Goal: Information Seeking & Learning: Learn about a topic

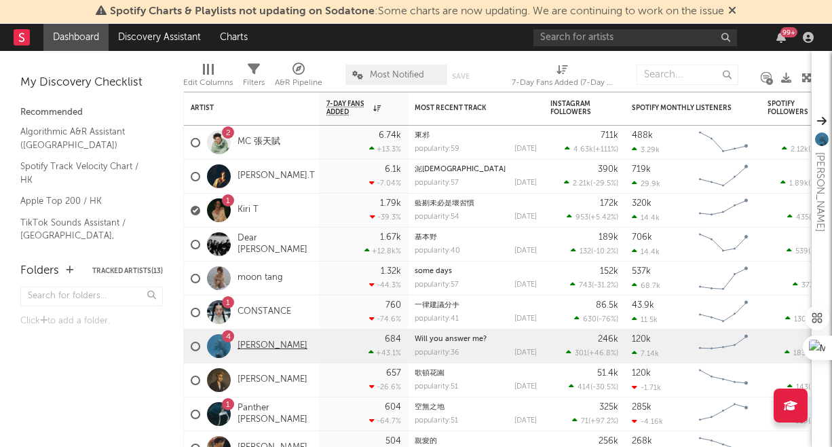
click at [267, 343] on link "[PERSON_NAME]" at bounding box center [273, 346] width 70 height 12
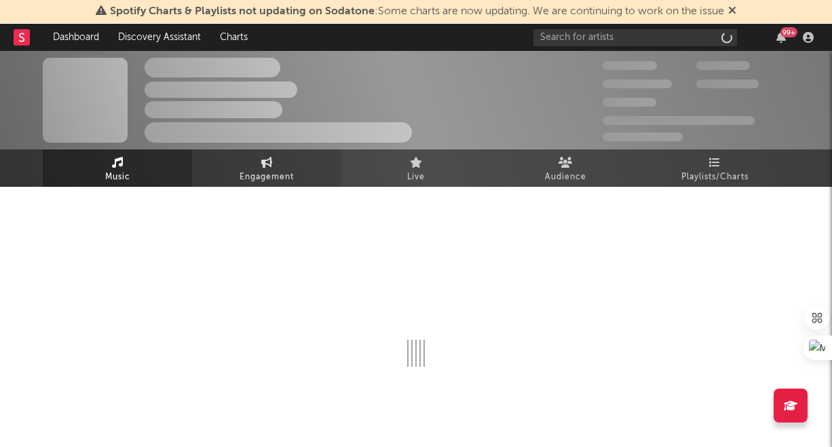
click at [271, 157] on icon at bounding box center [267, 162] width 12 height 11
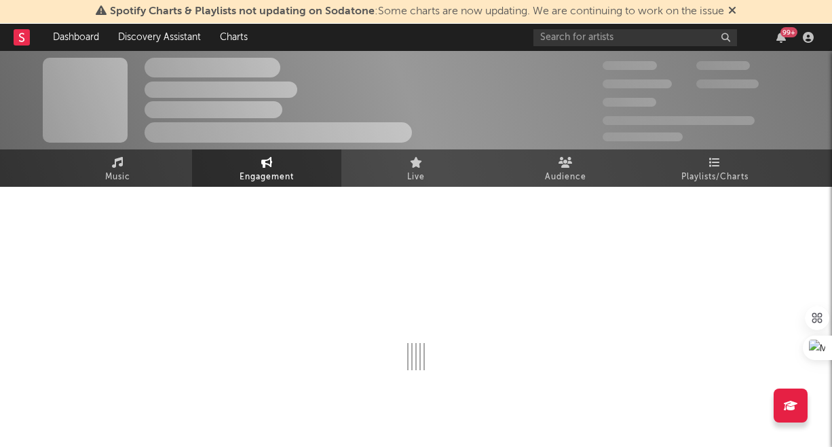
select select "1w"
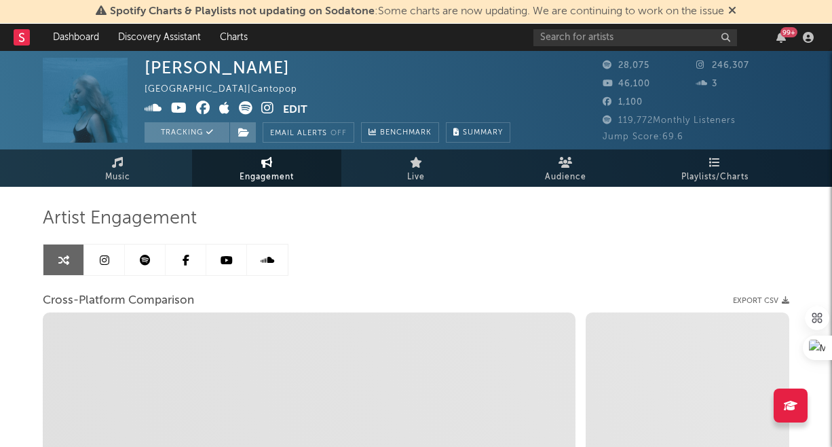
select select "1m"
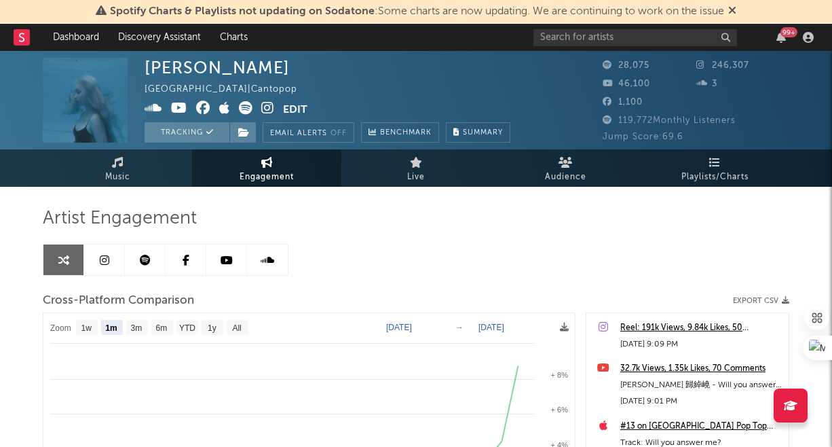
click at [107, 262] on icon at bounding box center [105, 259] width 10 height 11
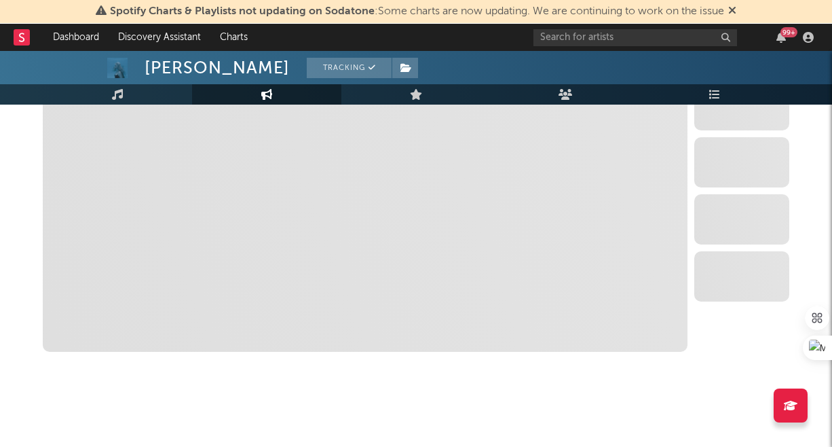
select select "6m"
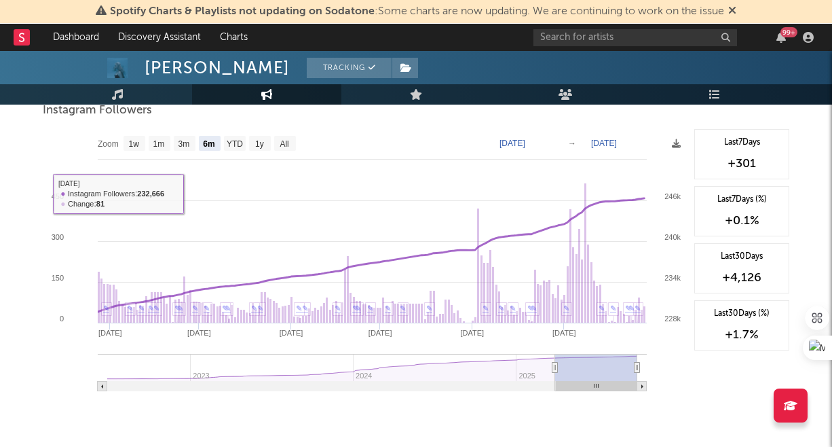
scroll to position [1429, 0]
